Goal: Use online tool/utility: Utilize a website feature to perform a specific function

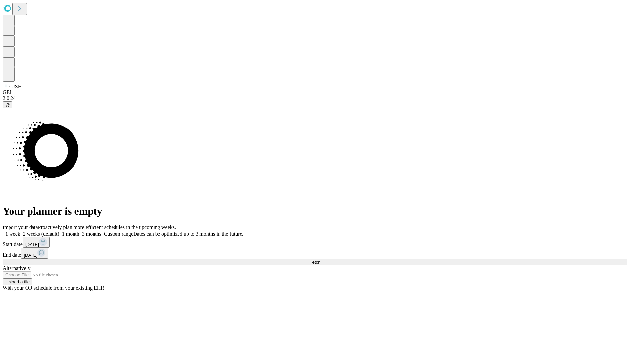
click at [320, 260] on span "Fetch" at bounding box center [314, 262] width 11 height 5
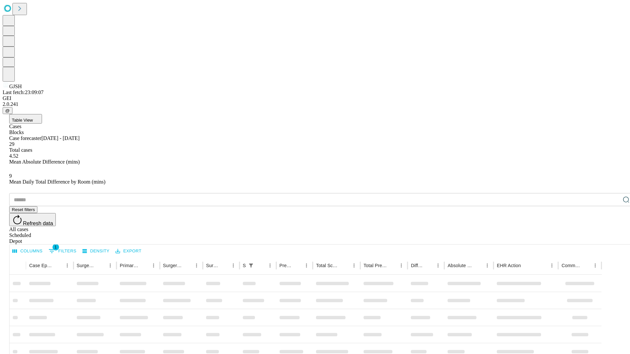
click at [33, 118] on span "Table View" at bounding box center [22, 120] width 21 height 5
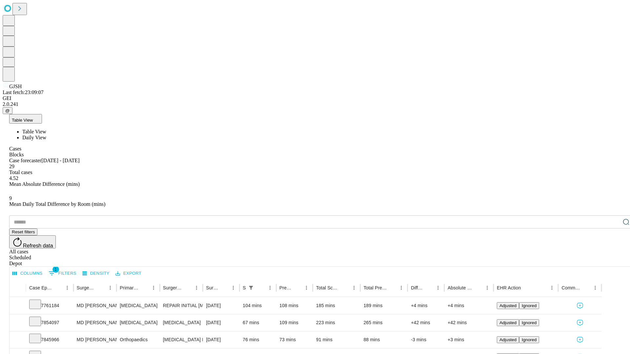
click at [46, 135] on span "Daily View" at bounding box center [34, 138] width 24 height 6
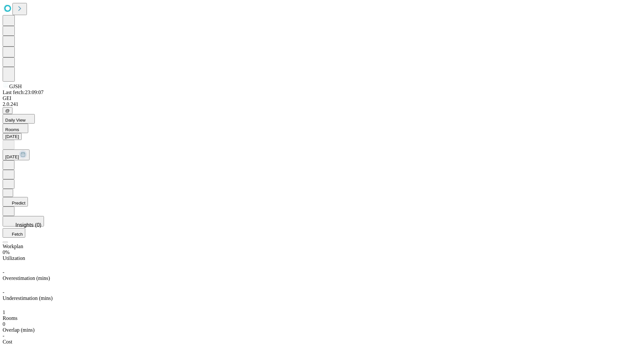
click at [28, 197] on button "Predict" at bounding box center [15, 202] width 25 height 10
